Goal: Obtain resource: Download file/media

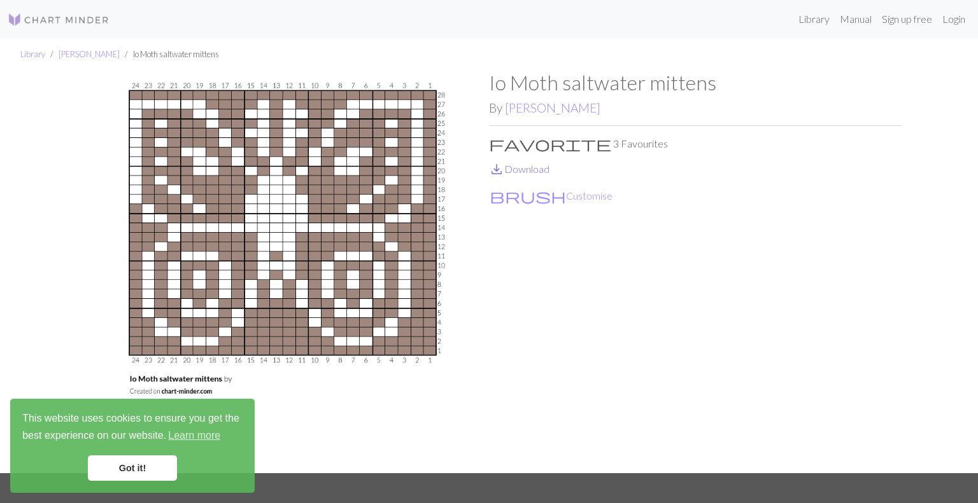
click at [519, 169] on link "save_alt Download" at bounding box center [519, 169] width 60 height 12
click at [76, 56] on link "[PERSON_NAME]" at bounding box center [89, 54] width 61 height 10
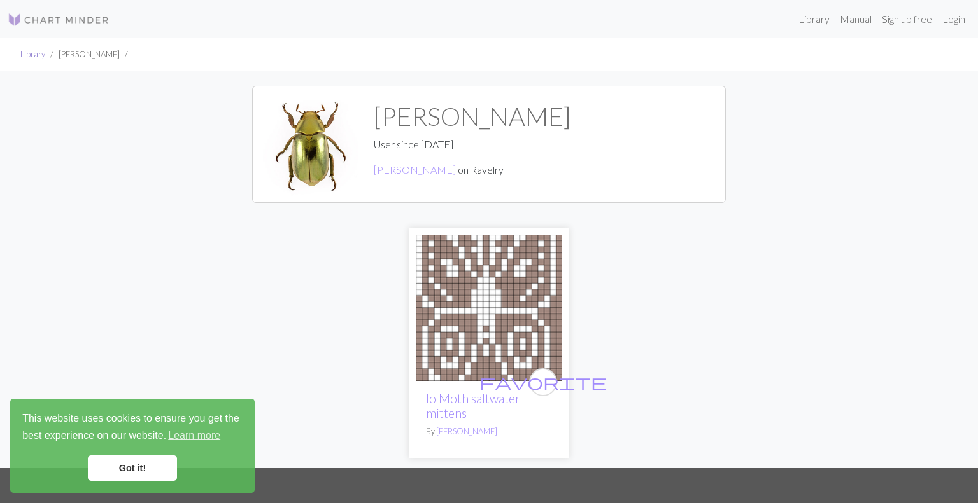
click at [36, 53] on link "Library" at bounding box center [32, 54] width 25 height 10
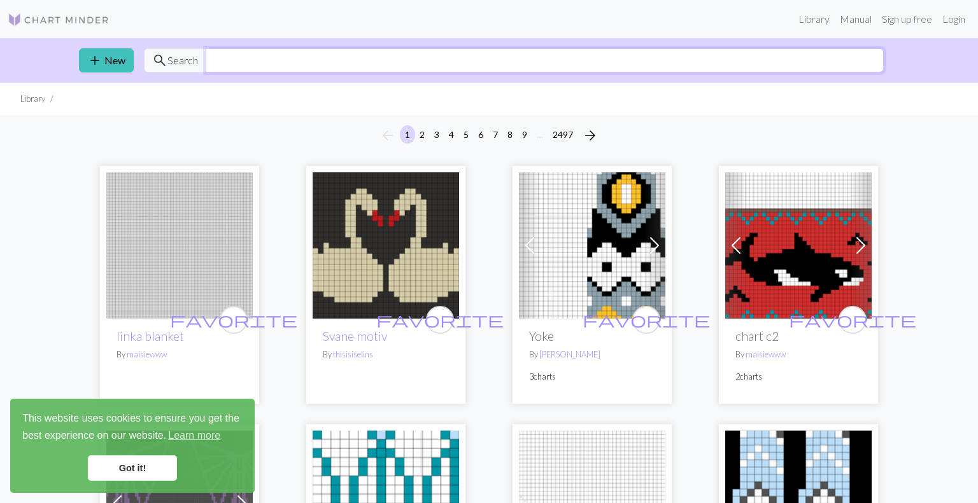
click at [275, 60] on input "text" at bounding box center [545, 60] width 678 height 24
type input "butterfly"
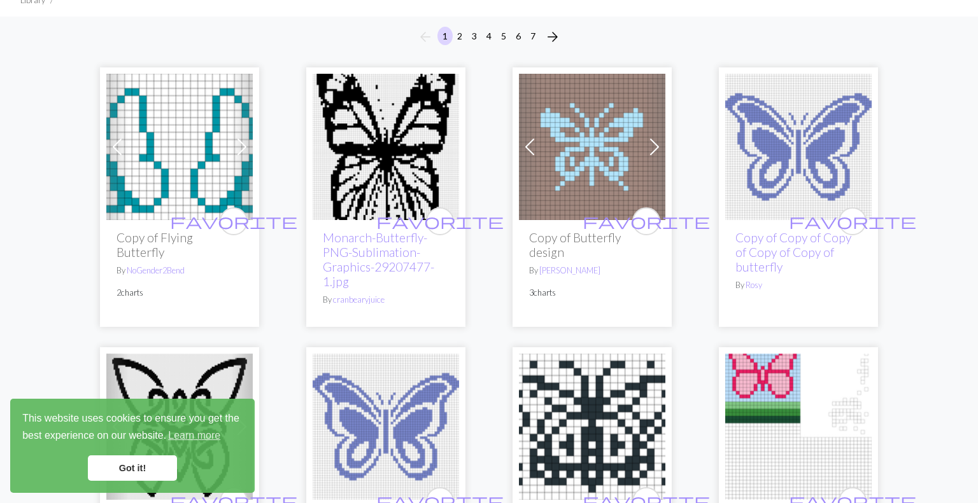
scroll to position [97, 0]
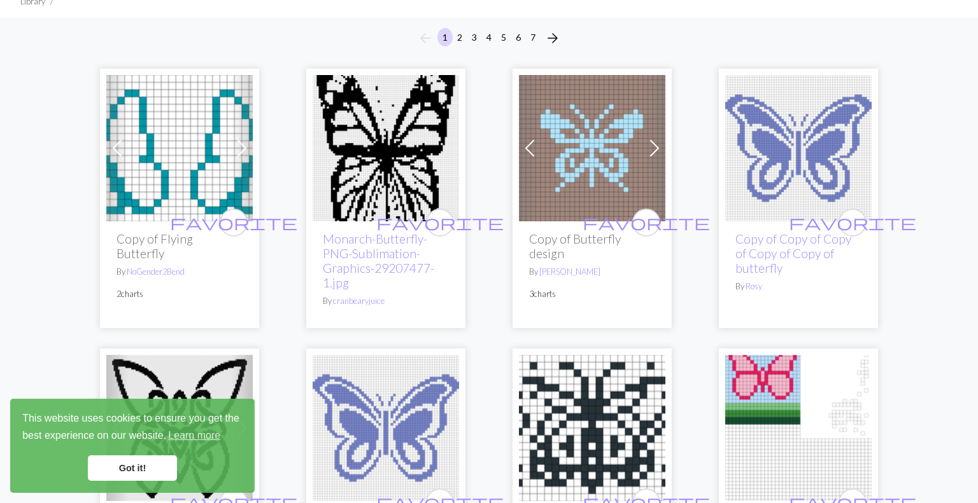
click at [801, 163] on img at bounding box center [798, 148] width 146 height 146
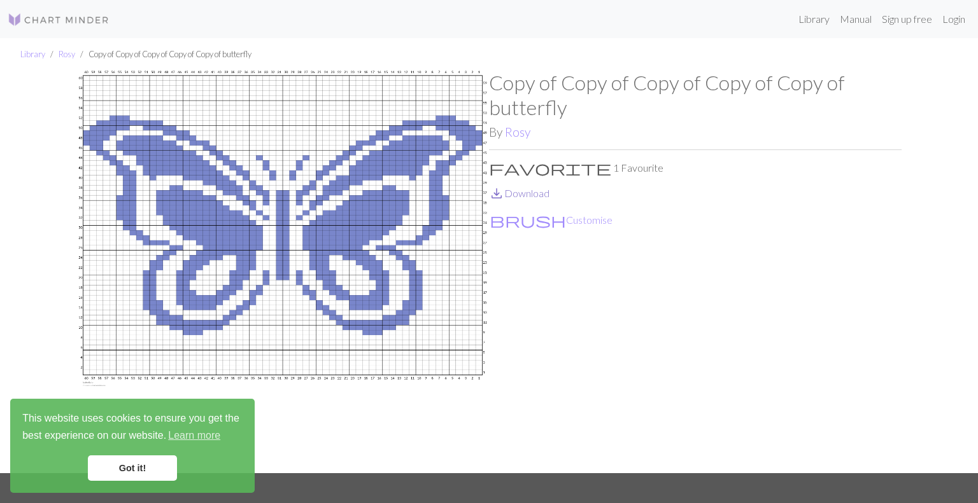
click at [520, 188] on link "save_alt Download" at bounding box center [519, 193] width 60 height 12
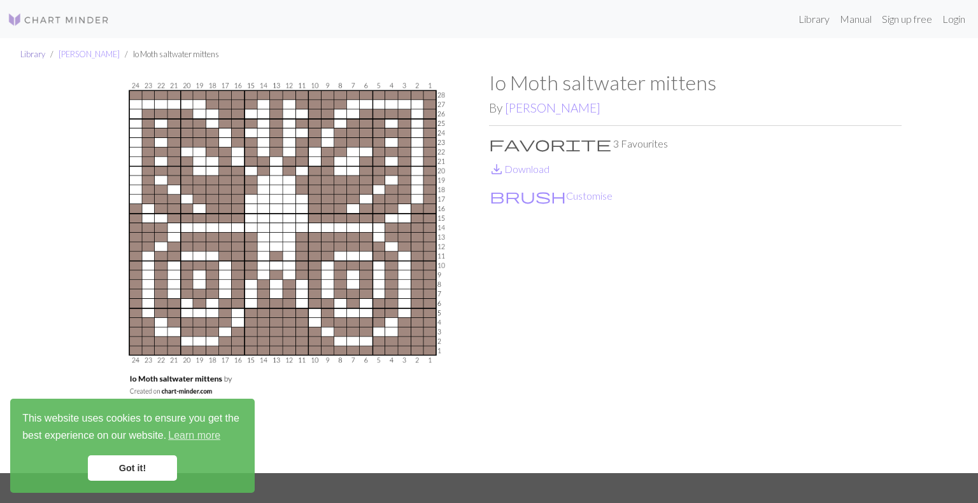
click at [25, 57] on link "Library" at bounding box center [32, 54] width 25 height 10
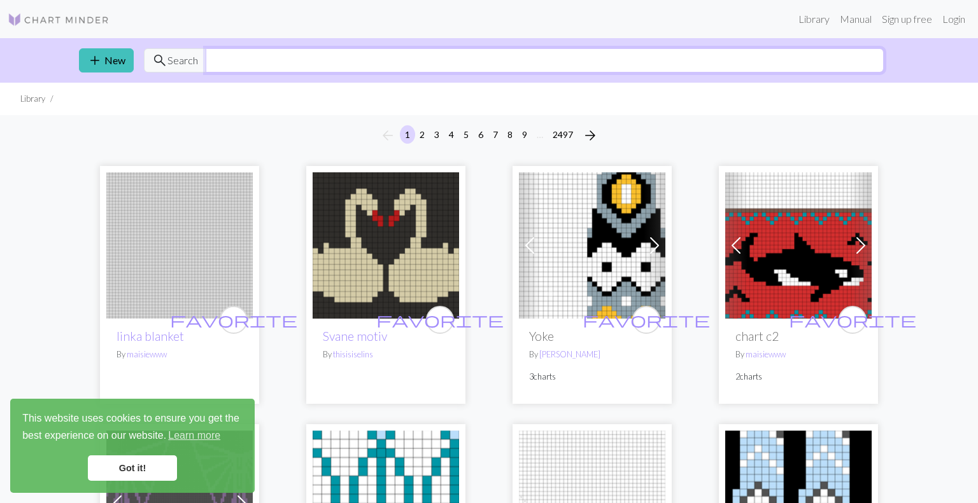
click at [421, 57] on input "text" at bounding box center [545, 60] width 678 height 24
type input "butterfly"
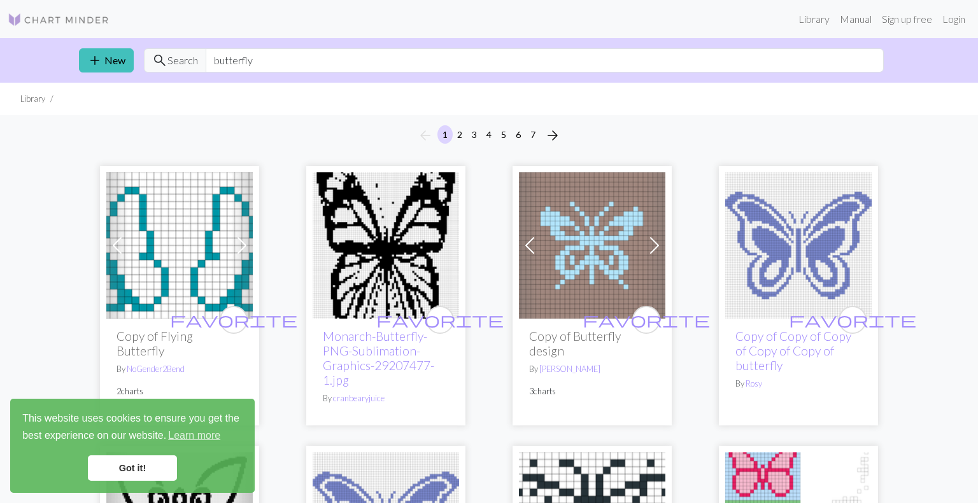
click at [145, 472] on link "Got it!" at bounding box center [132, 468] width 89 height 25
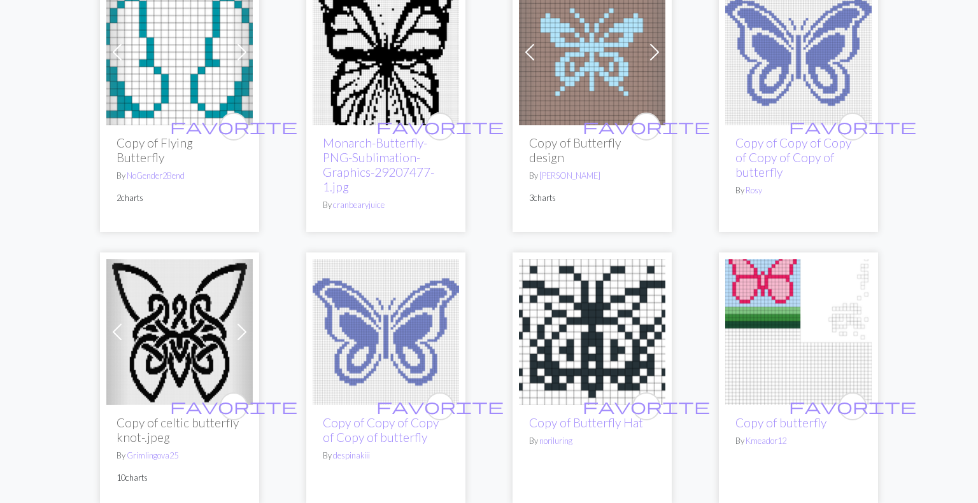
scroll to position [208, 0]
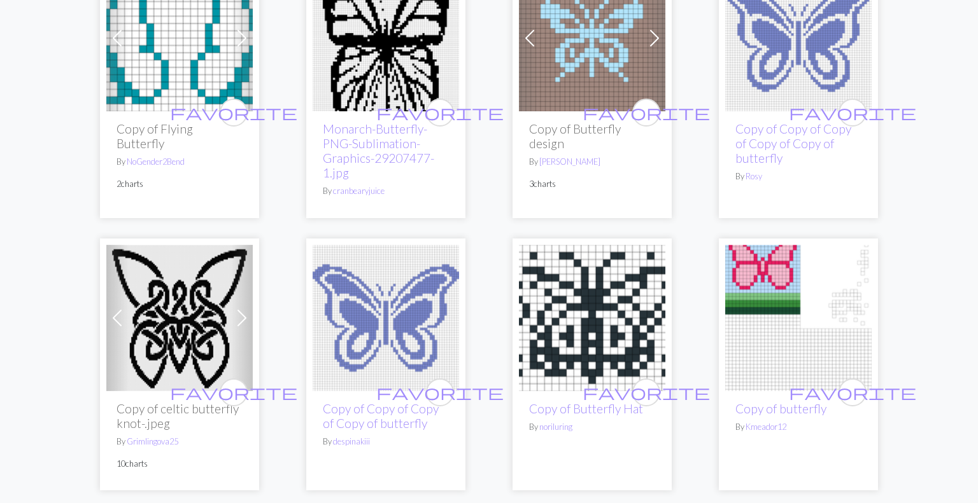
click at [600, 325] on img at bounding box center [592, 318] width 146 height 146
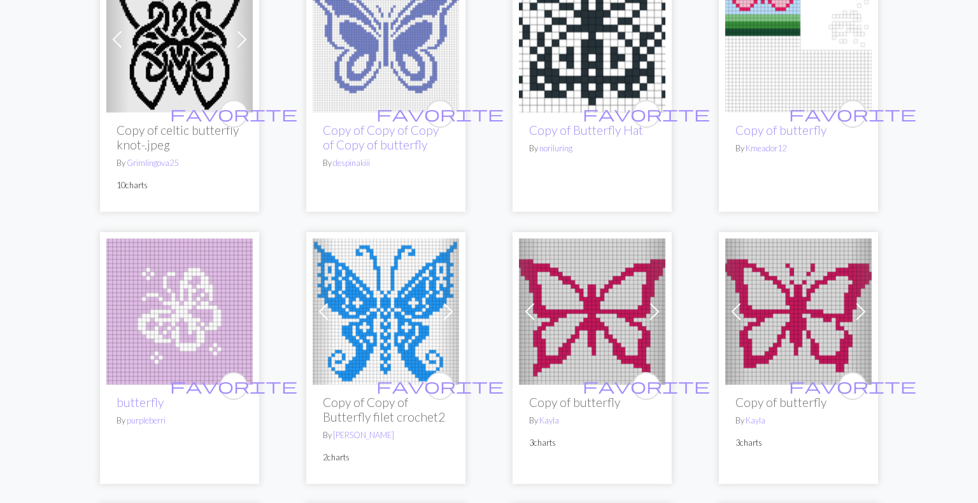
scroll to position [489, 0]
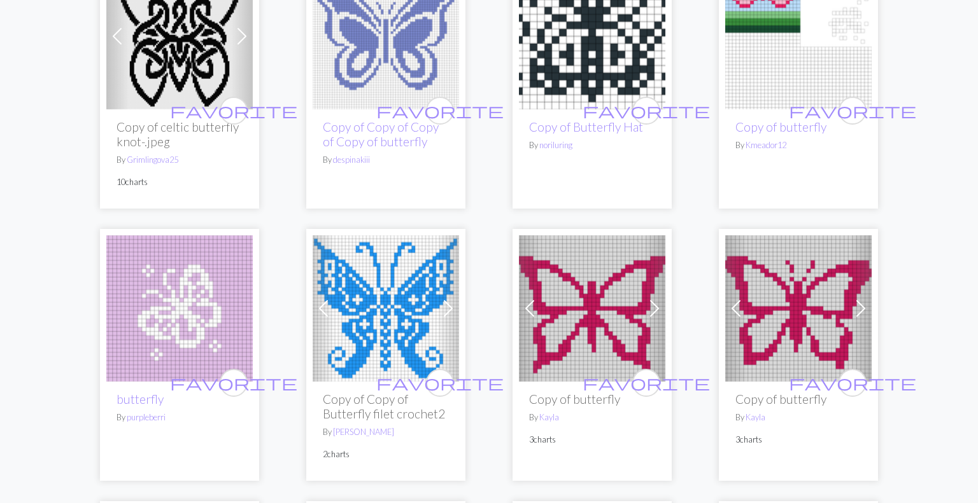
click at [190, 338] on img at bounding box center [179, 309] width 146 height 146
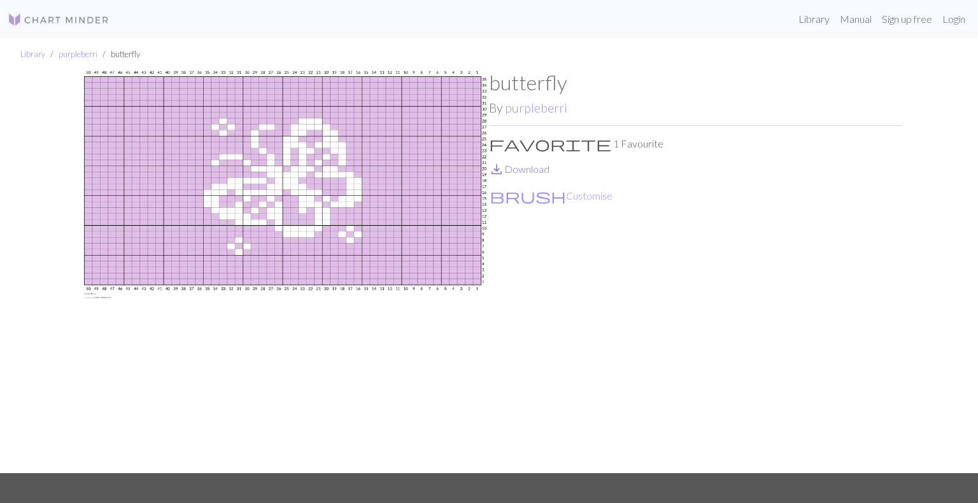
click at [529, 167] on link "save_alt Download" at bounding box center [519, 169] width 60 height 12
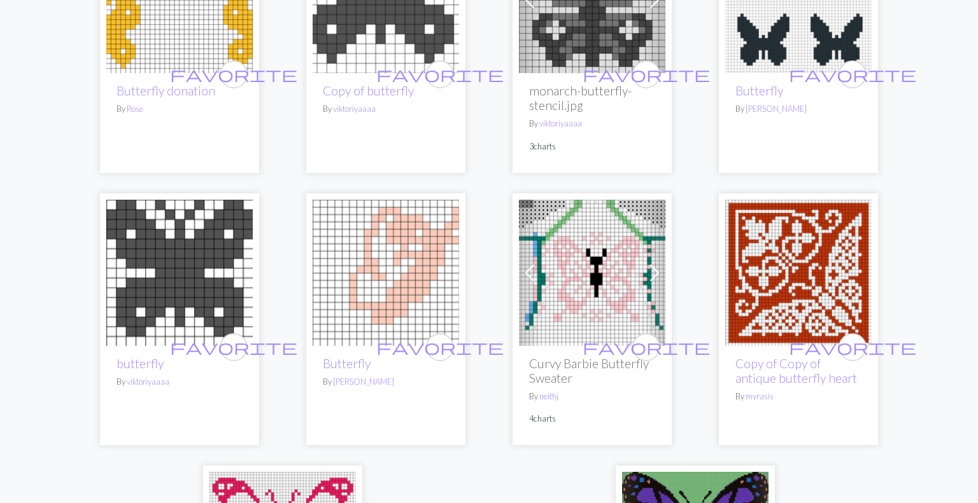
scroll to position [2978, 0]
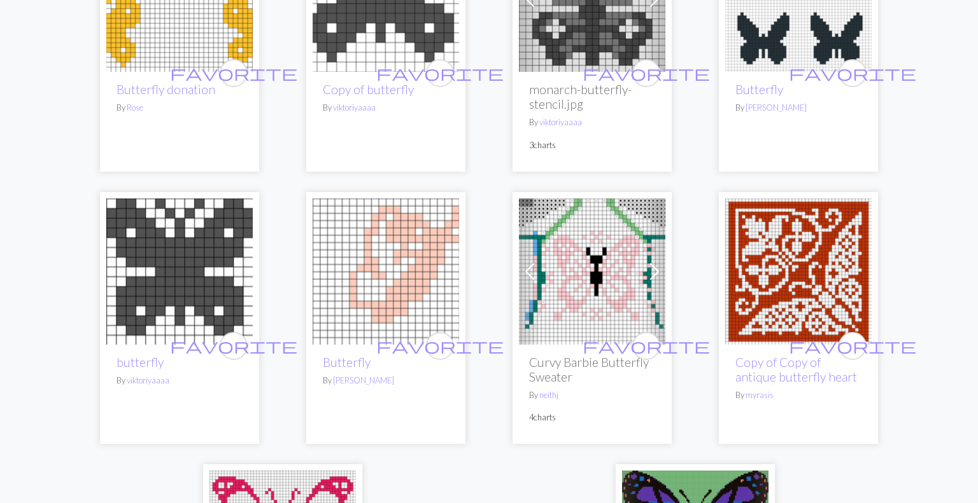
click at [790, 285] on img at bounding box center [798, 272] width 146 height 146
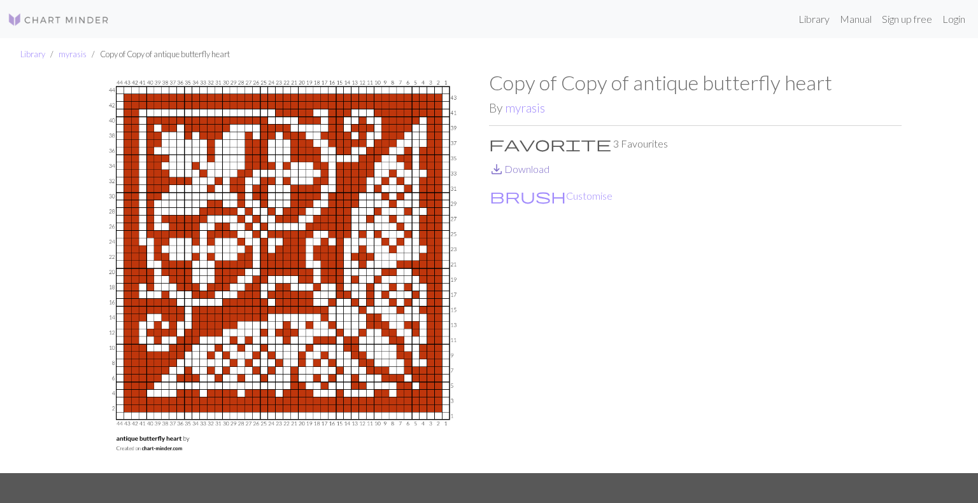
click at [529, 164] on link "save_alt Download" at bounding box center [519, 169] width 60 height 12
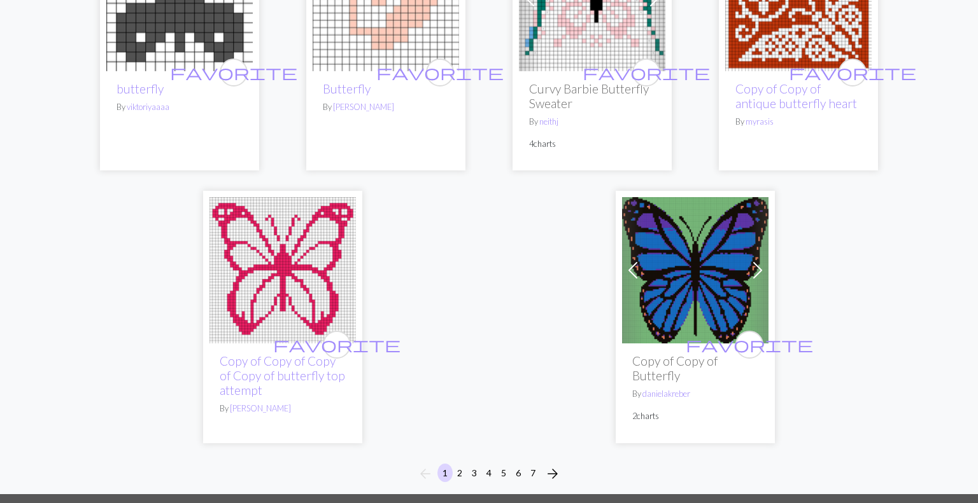
scroll to position [3256, 0]
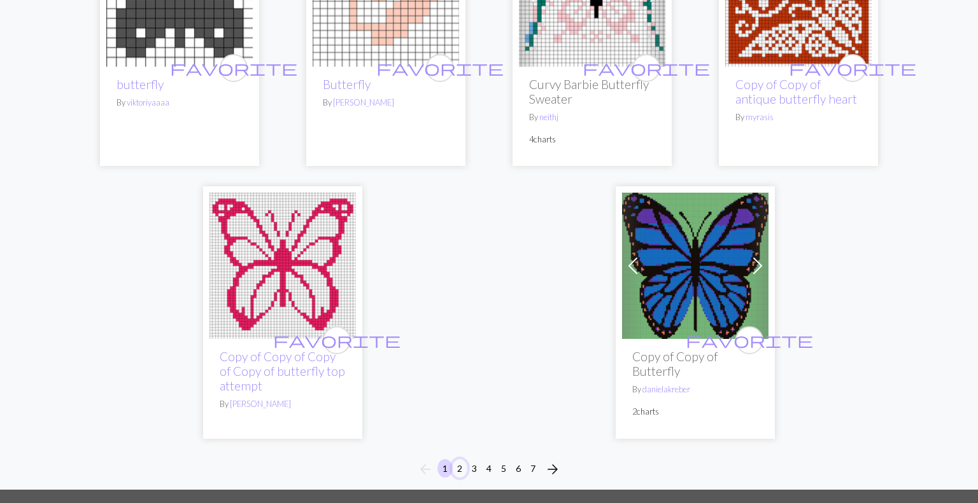
click at [456, 460] on button "2" at bounding box center [459, 469] width 15 height 18
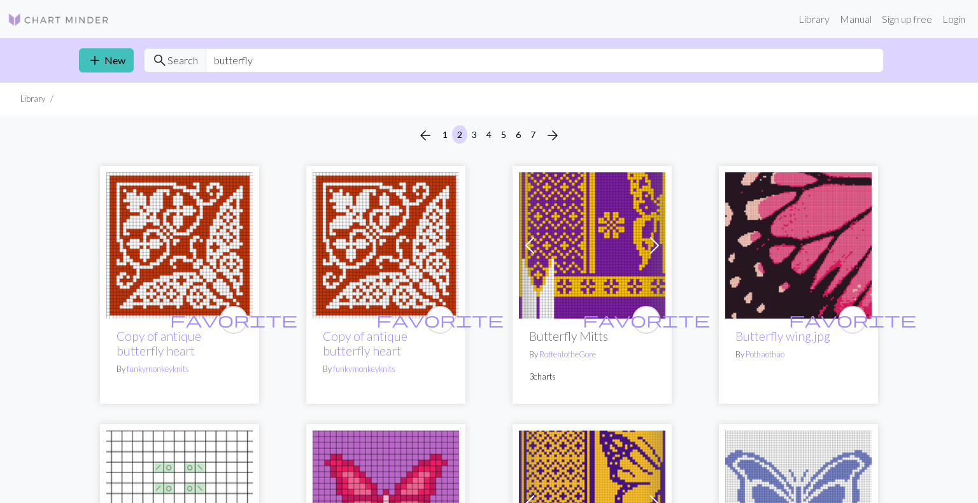
click at [565, 276] on img at bounding box center [592, 245] width 146 height 146
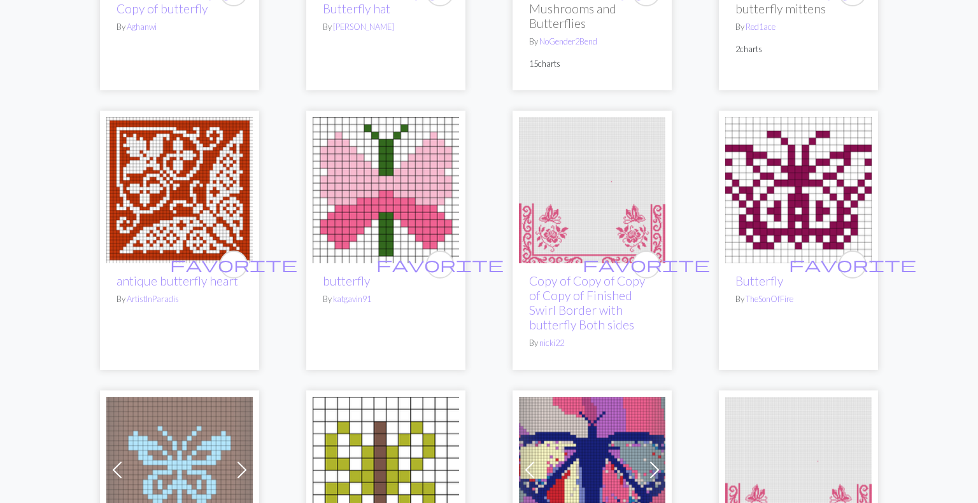
scroll to position [852, 0]
click at [585, 243] on img at bounding box center [592, 189] width 146 height 146
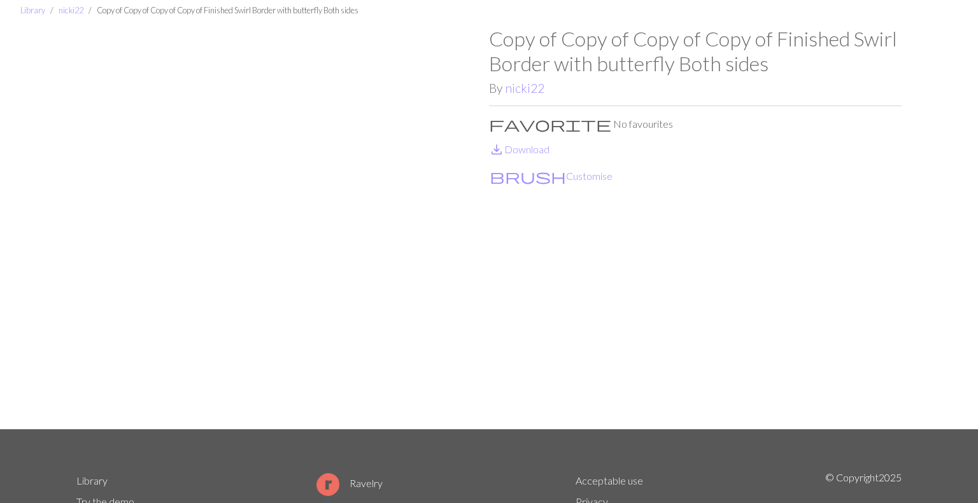
scroll to position [48, 0]
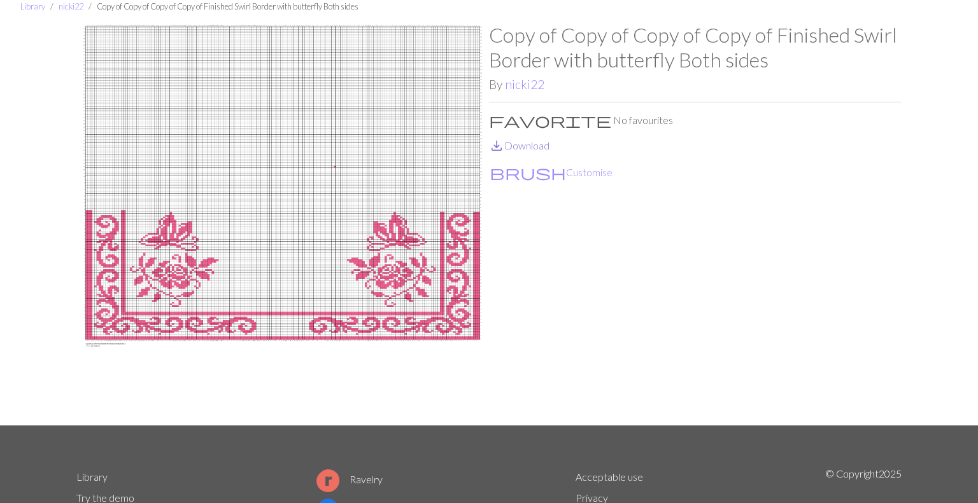
click at [535, 141] on link "save_alt Download" at bounding box center [519, 145] width 60 height 12
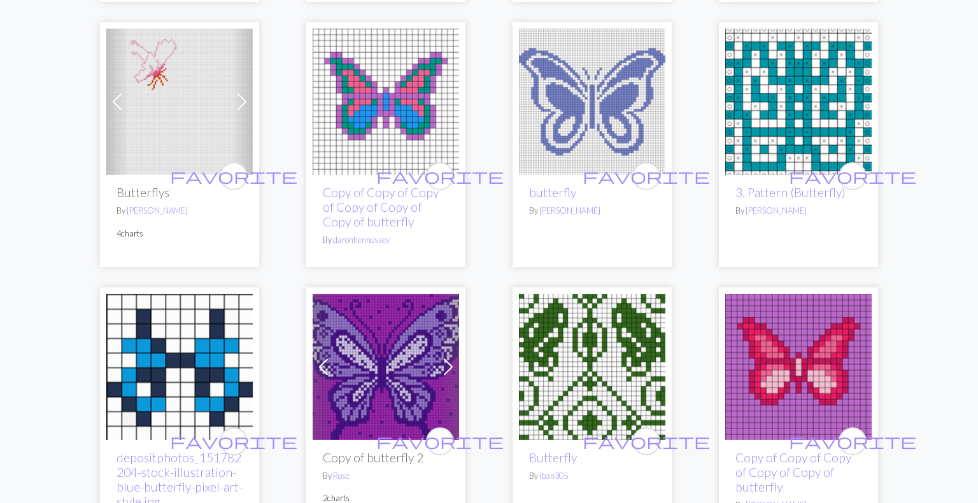
scroll to position [1763, 0]
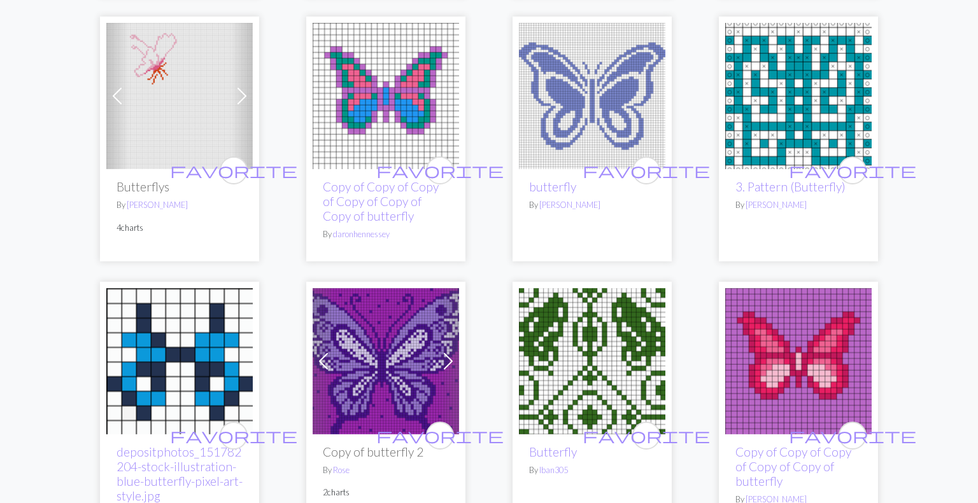
click at [596, 360] on img at bounding box center [592, 361] width 146 height 146
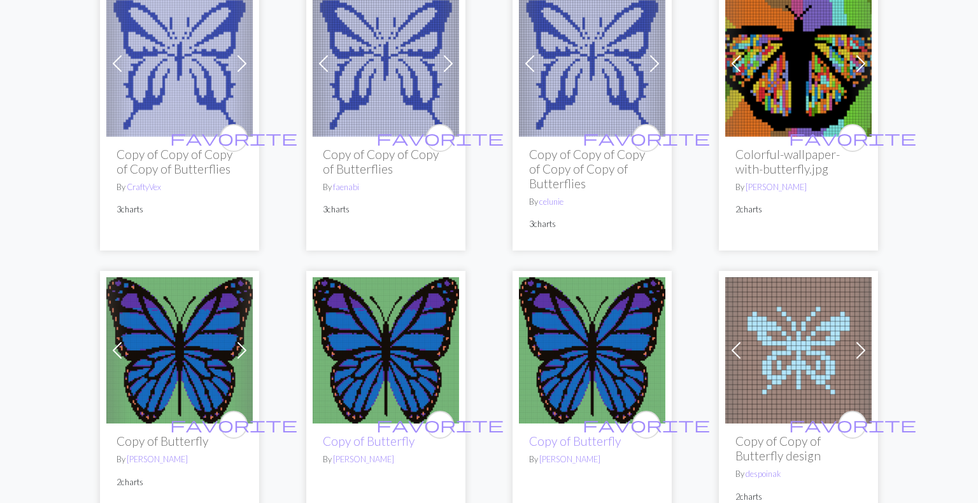
scroll to position [2342, 0]
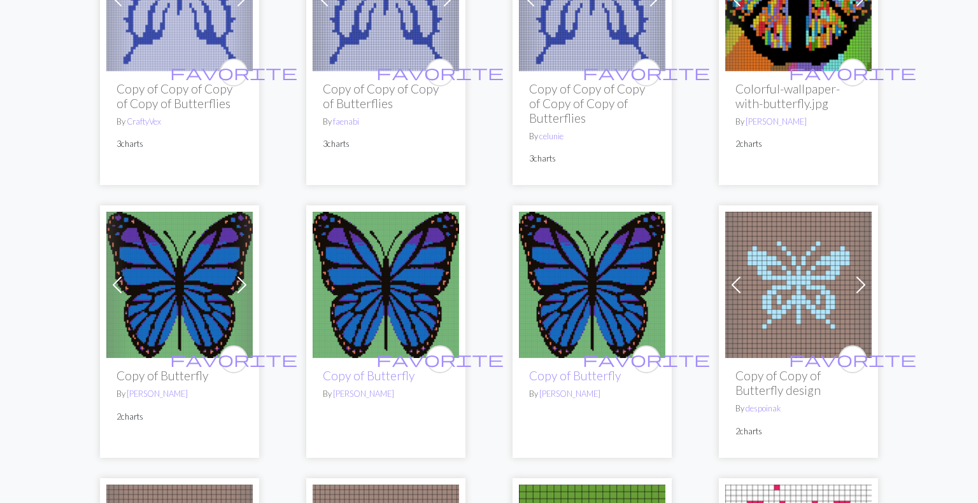
scroll to position [2410, 0]
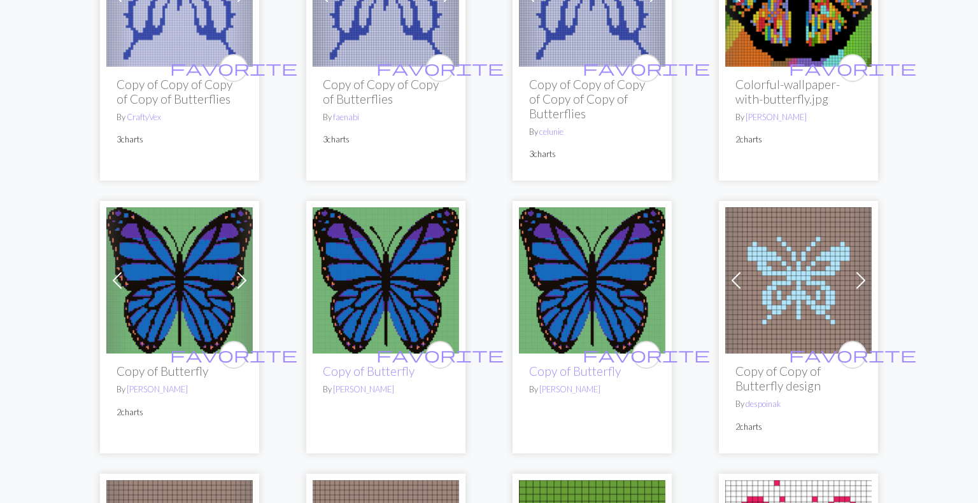
click at [787, 309] on img at bounding box center [798, 281] width 146 height 146
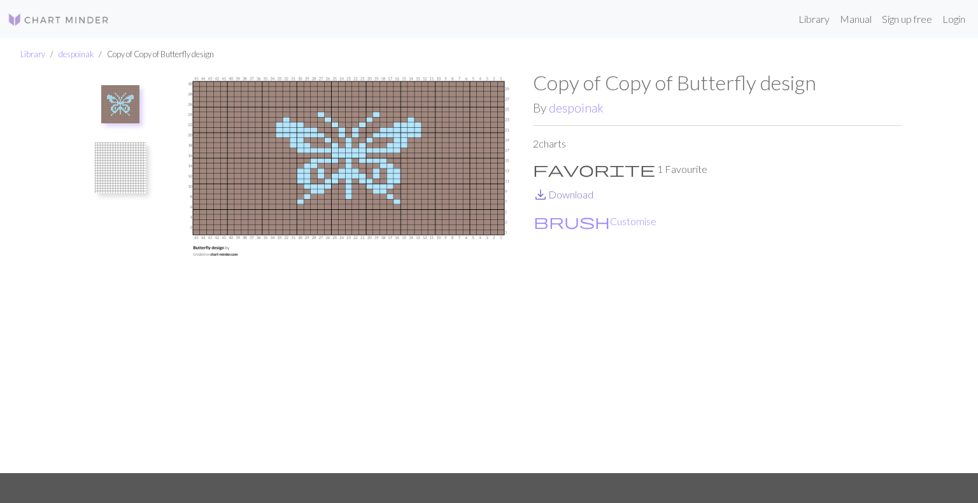
click at [556, 193] on link "save_alt Download" at bounding box center [563, 194] width 60 height 12
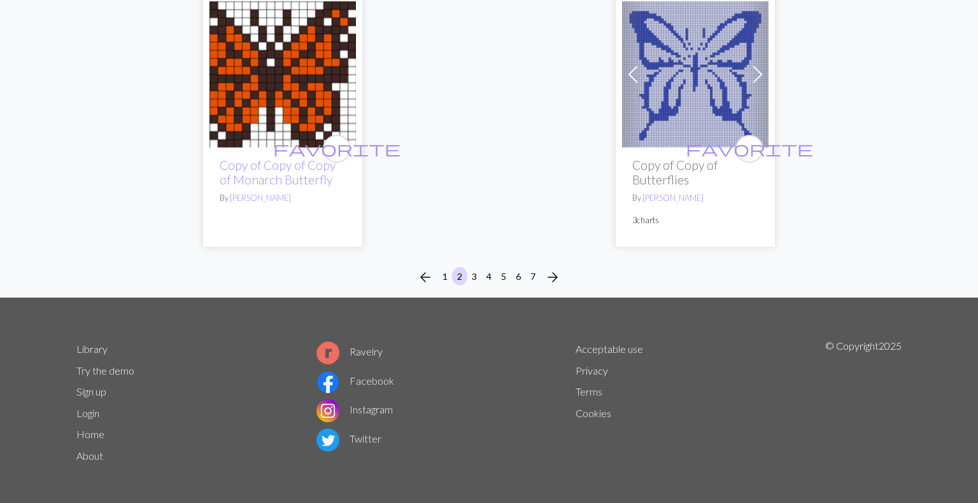
scroll to position [3439, 0]
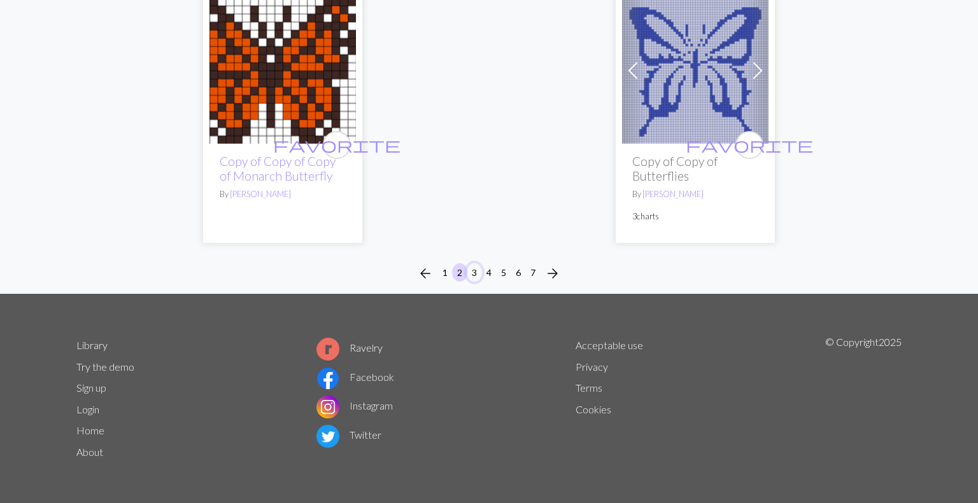
click at [470, 273] on button "3" at bounding box center [474, 273] width 15 height 18
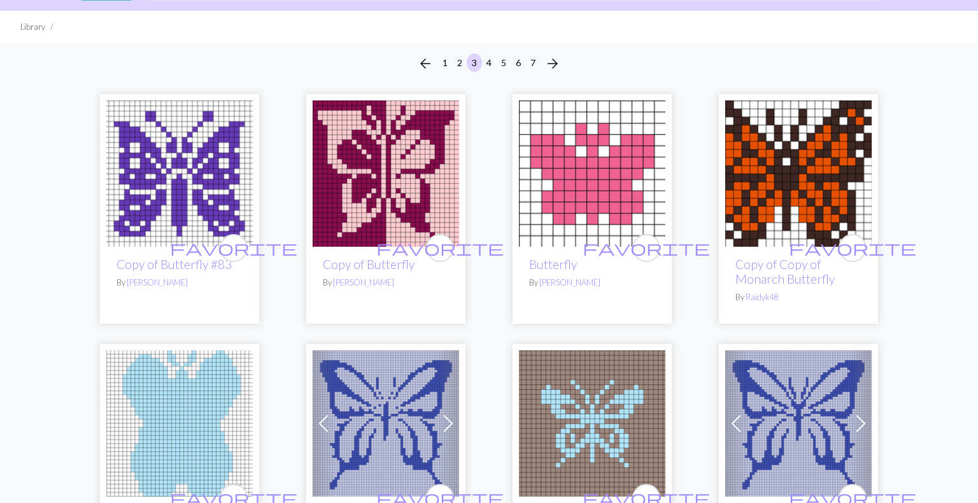
scroll to position [76, 0]
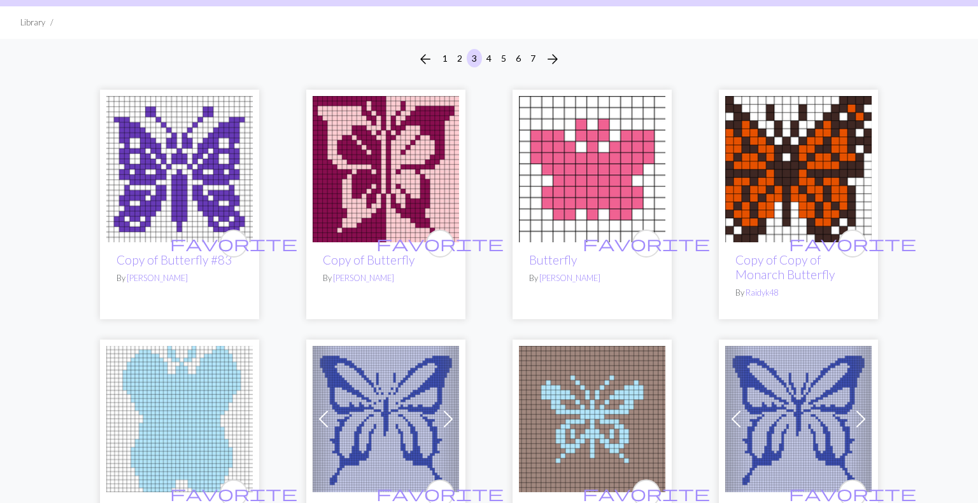
click at [386, 235] on img at bounding box center [386, 169] width 146 height 146
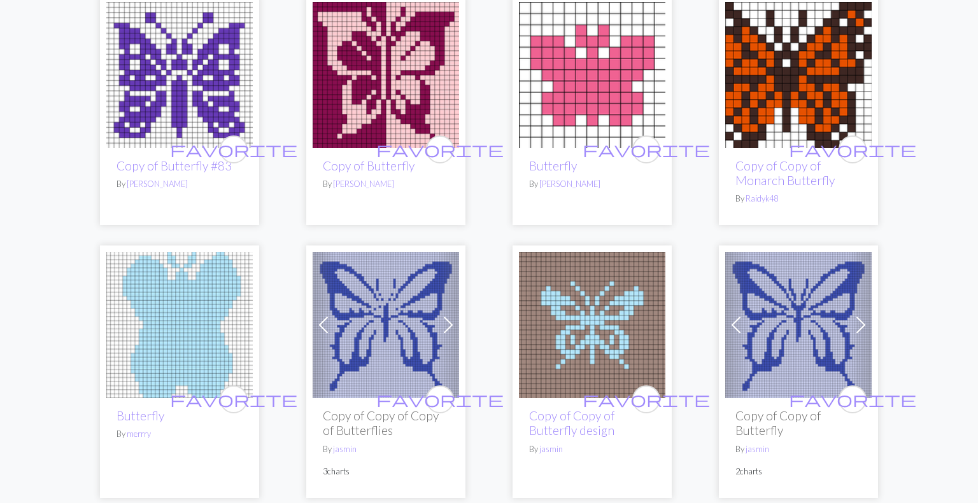
scroll to position [176, 0]
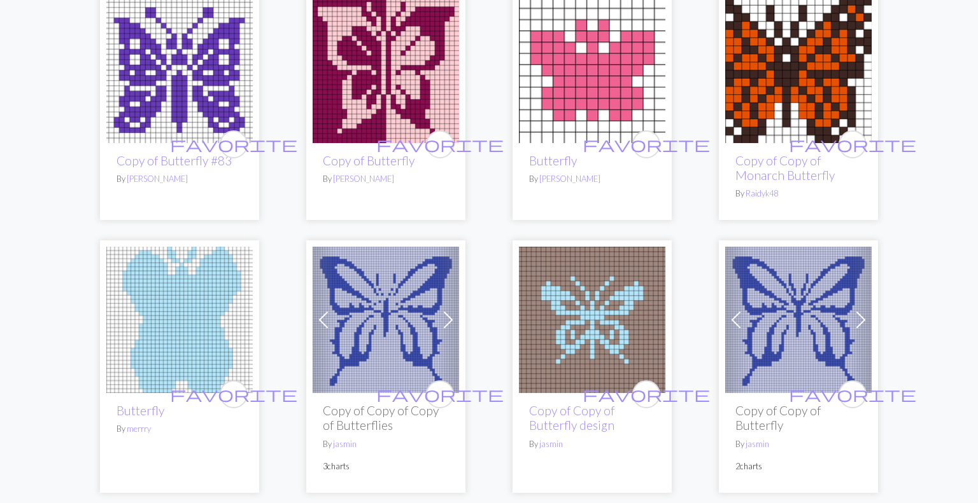
click at [393, 115] on img at bounding box center [386, 70] width 146 height 146
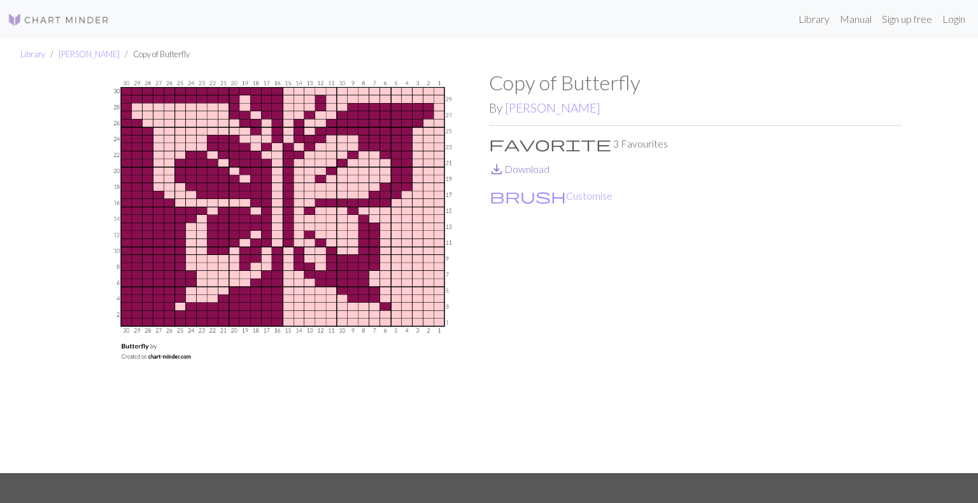
click at [528, 164] on link "save_alt Download" at bounding box center [519, 169] width 60 height 12
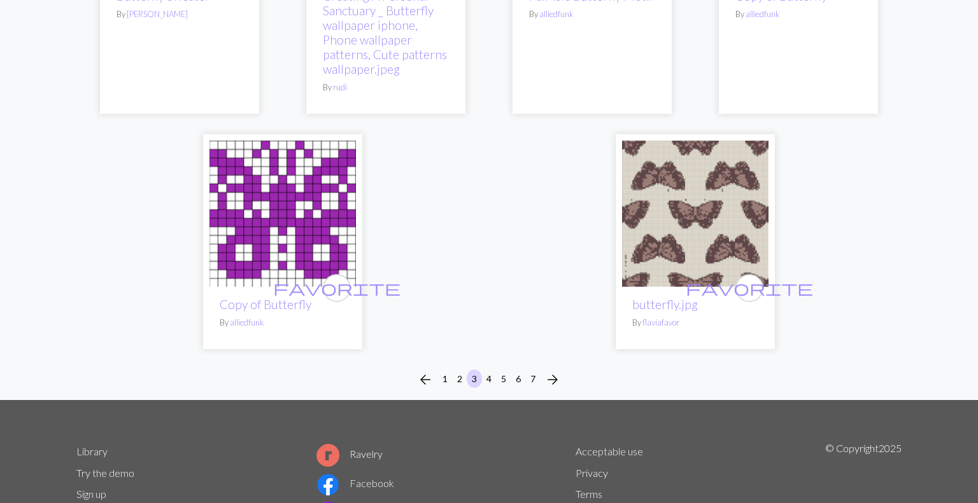
scroll to position [3380, 0]
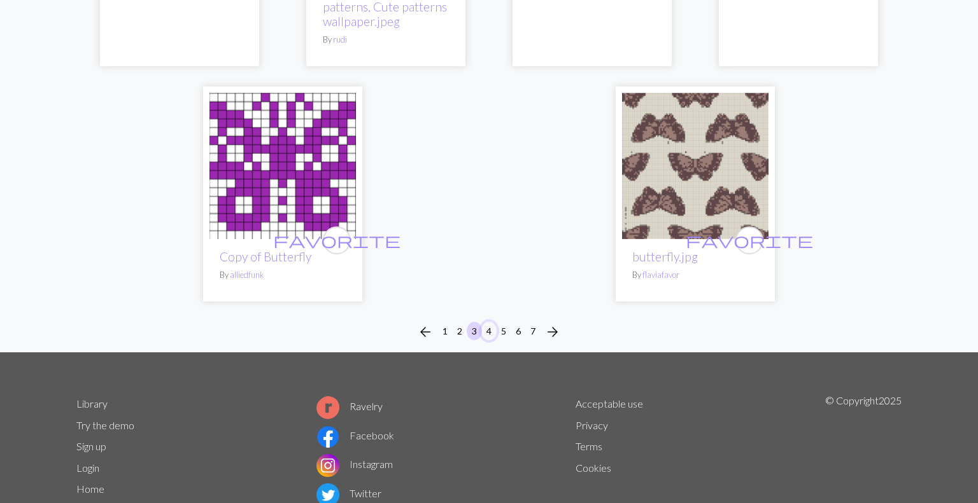
click at [488, 322] on button "4" at bounding box center [488, 331] width 15 height 18
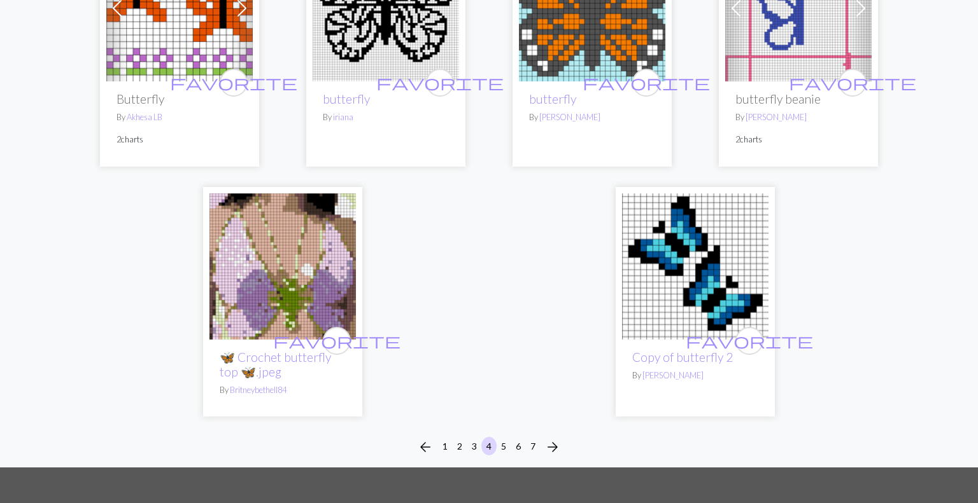
scroll to position [3109, 0]
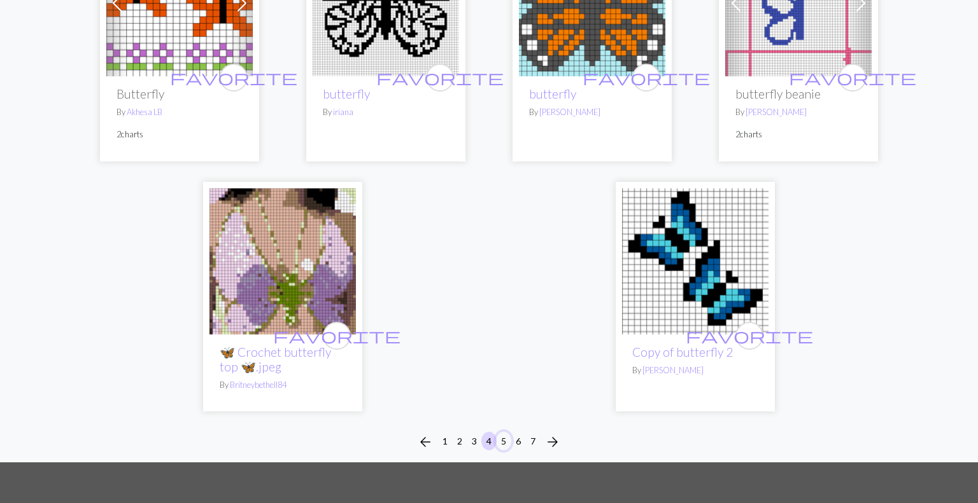
click at [501, 433] on button "5" at bounding box center [503, 441] width 15 height 18
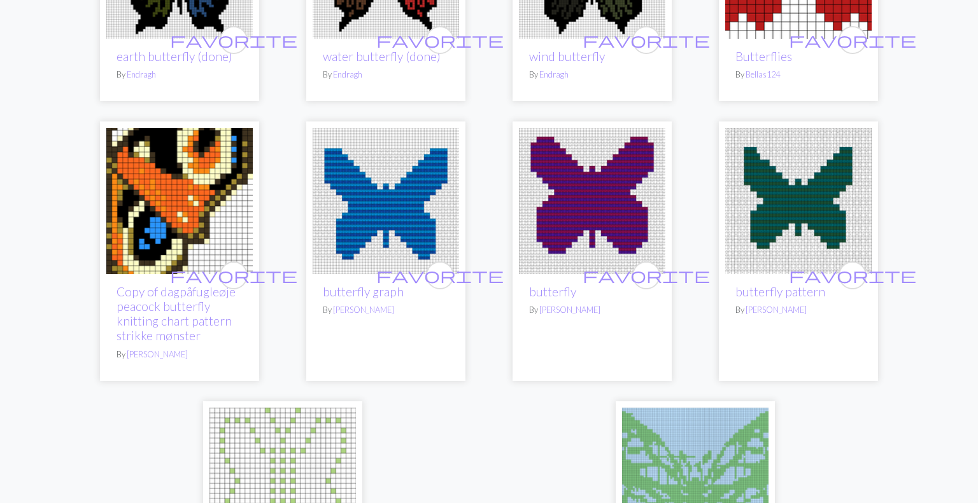
scroll to position [2876, 0]
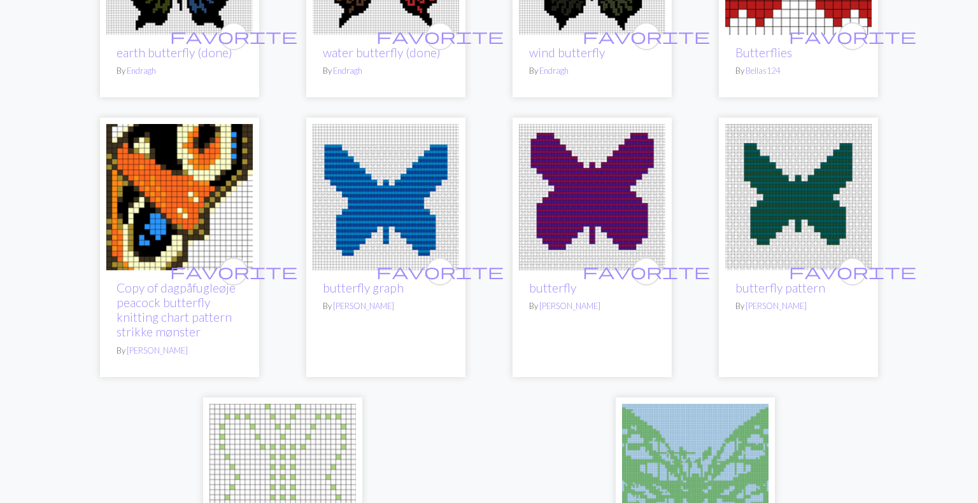
click at [187, 231] on img at bounding box center [179, 197] width 146 height 146
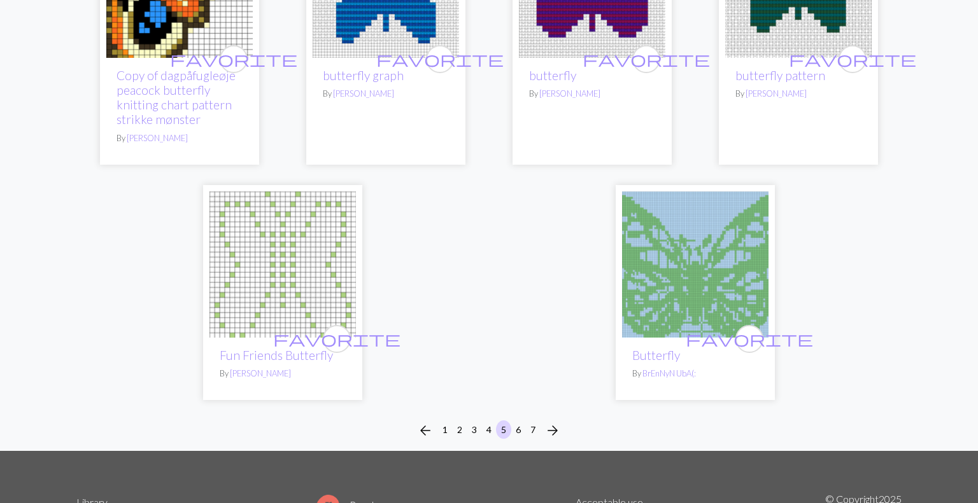
scroll to position [3209, 0]
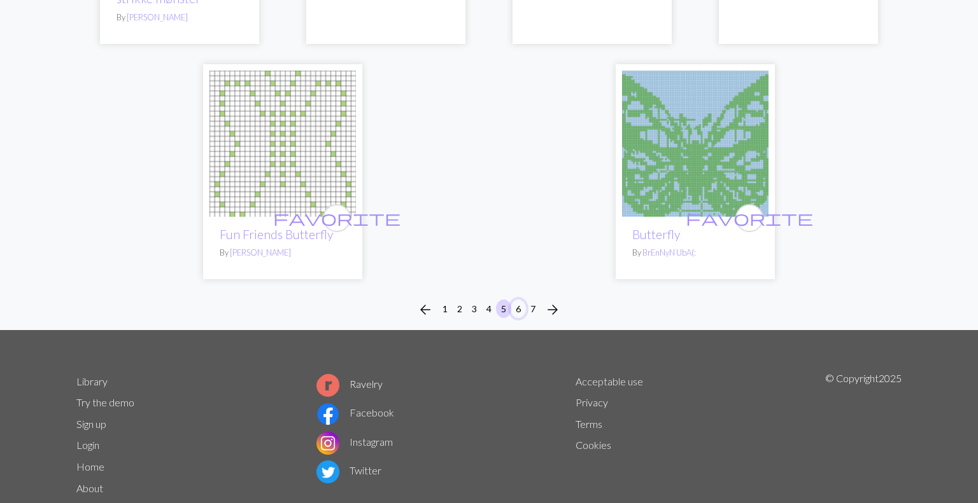
click at [517, 300] on button "6" at bounding box center [517, 309] width 15 height 18
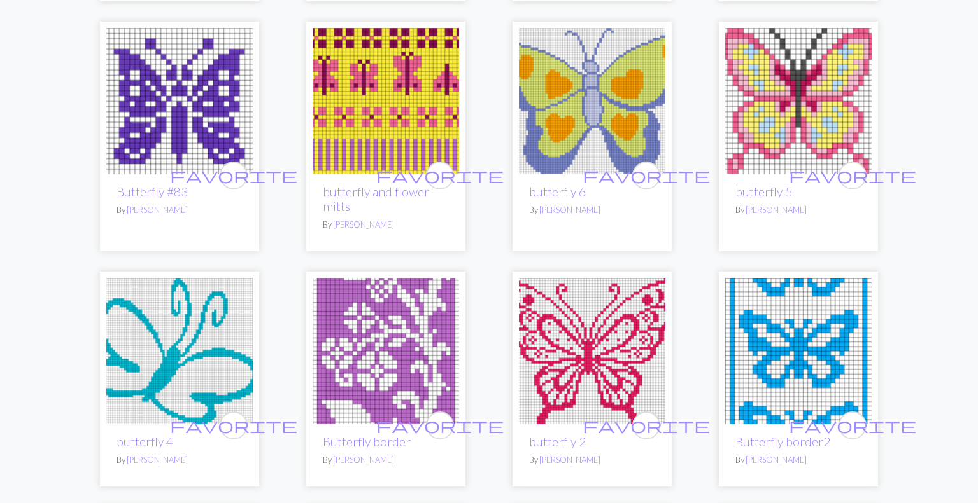
scroll to position [669, 0]
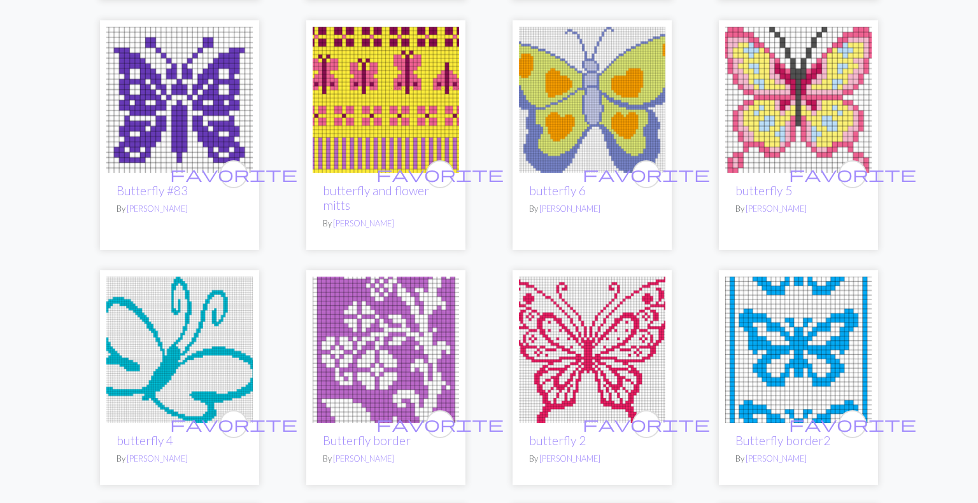
click at [389, 371] on img at bounding box center [386, 350] width 146 height 146
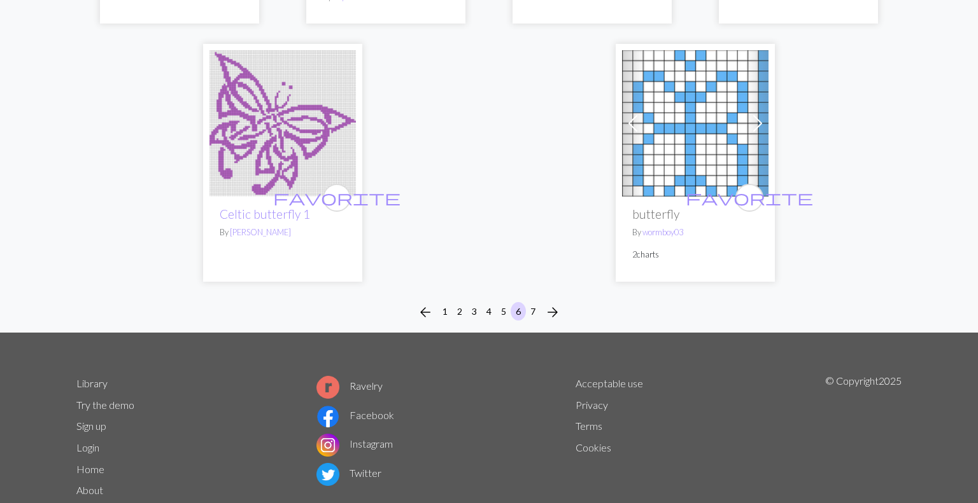
scroll to position [3217, 0]
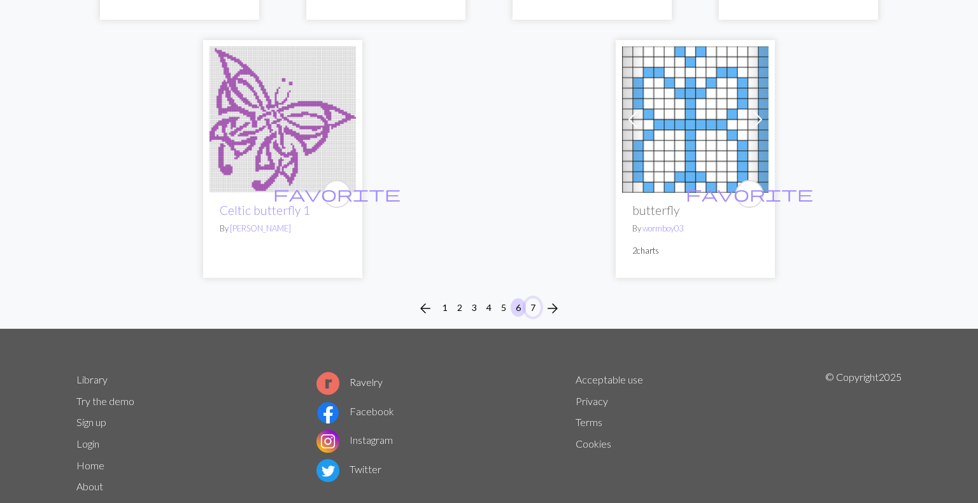
click at [533, 299] on button "7" at bounding box center [532, 308] width 15 height 18
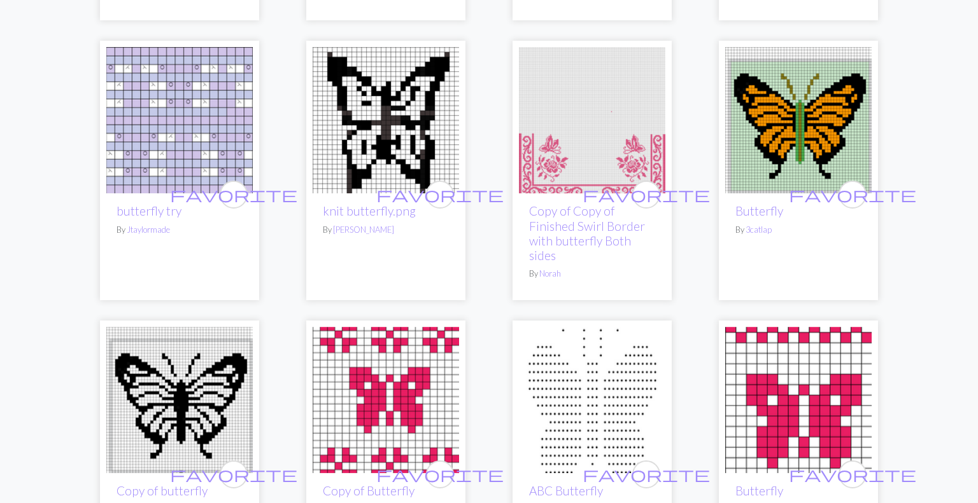
scroll to position [1192, 0]
